Goal: Task Accomplishment & Management: Complete application form

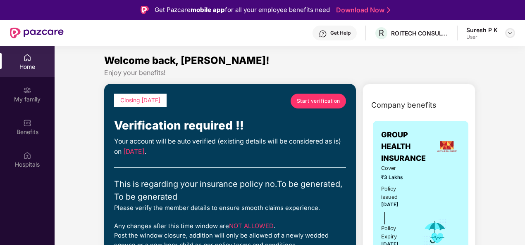
click at [512, 32] on img at bounding box center [510, 33] width 7 height 7
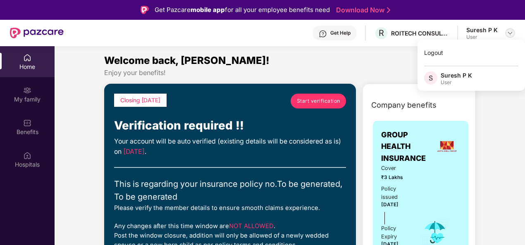
click at [512, 32] on img at bounding box center [510, 33] width 7 height 7
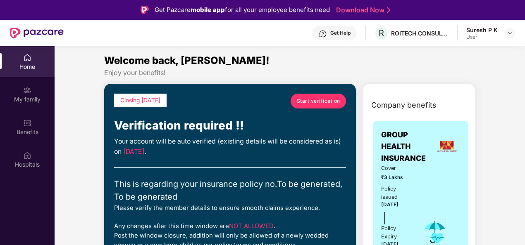
click at [323, 101] on span "Start verification" at bounding box center [318, 101] width 43 height 8
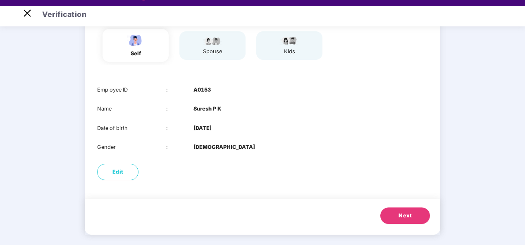
scroll to position [20, 0]
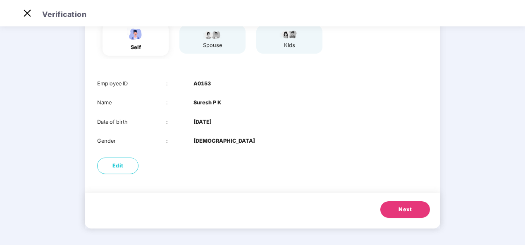
click at [405, 207] on span "Next" at bounding box center [404, 210] width 13 height 8
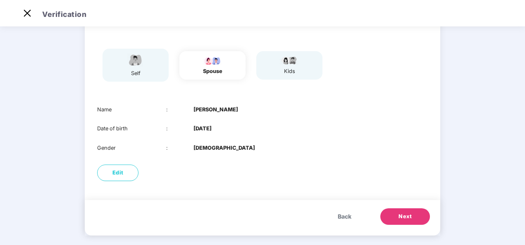
scroll to position [61, 0]
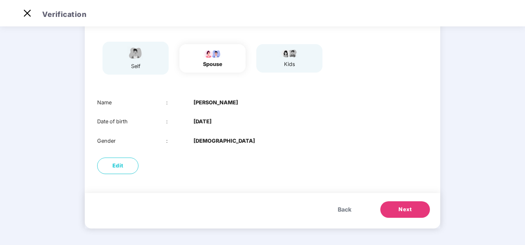
click at [419, 209] on button "Next" at bounding box center [405, 210] width 50 height 17
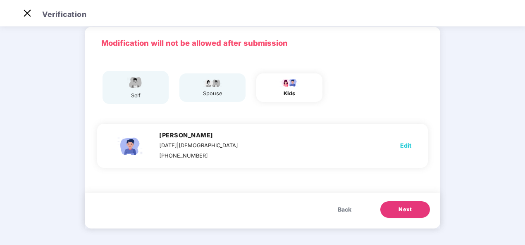
scroll to position [31, 0]
click at [407, 212] on span "Next" at bounding box center [404, 210] width 13 height 8
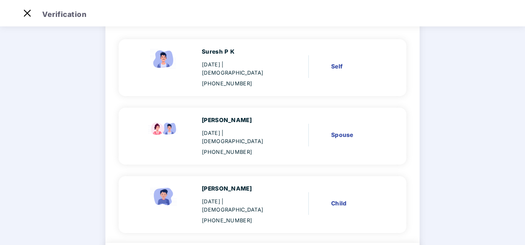
scroll to position [102, 0]
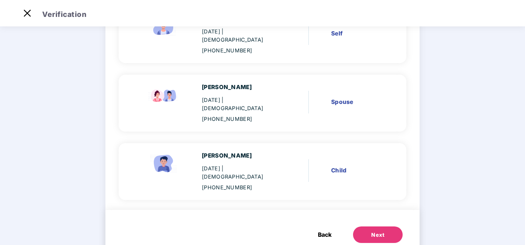
click at [375, 231] on div "Next" at bounding box center [377, 235] width 13 height 8
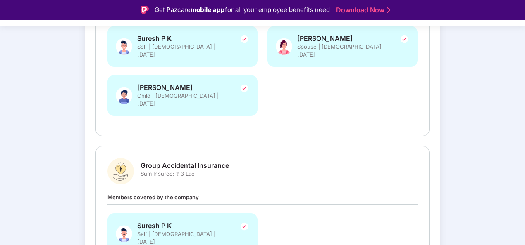
scroll to position [235, 0]
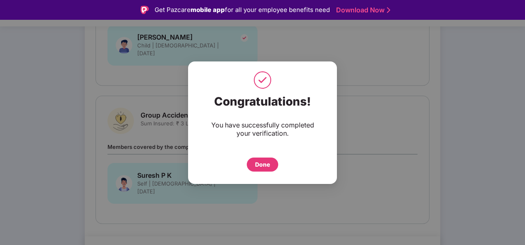
click at [262, 164] on div "Done" at bounding box center [262, 164] width 15 height 9
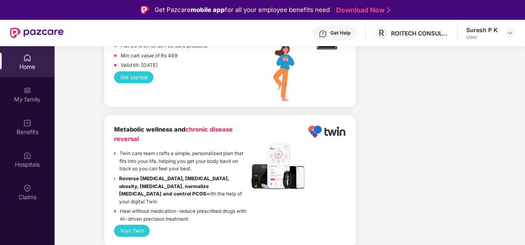
scroll to position [1405, 0]
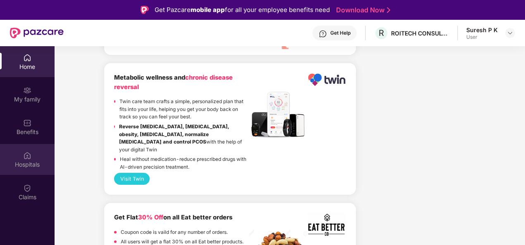
click at [28, 157] on img at bounding box center [27, 156] width 8 height 8
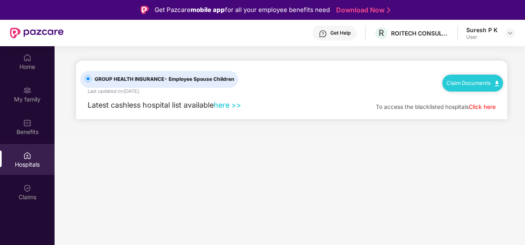
click at [231, 106] on link "here >>" at bounding box center [228, 105] width 28 height 9
